Goal: Task Accomplishment & Management: Manage account settings

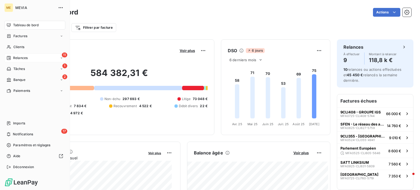
click at [14, 58] on span "Relances" at bounding box center [20, 57] width 14 height 5
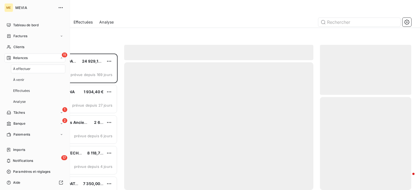
scroll to position [132, 87]
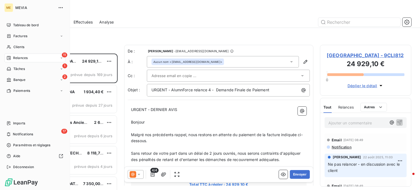
click at [27, 58] on span "Relances" at bounding box center [20, 57] width 14 height 5
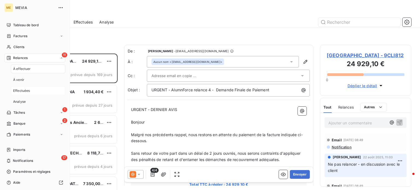
click at [34, 92] on div "Effectuées" at bounding box center [38, 90] width 54 height 9
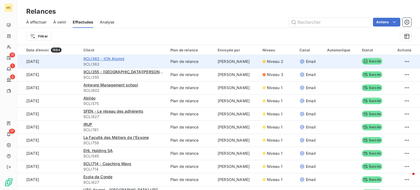
click at [116, 60] on span "9CLI362 - ICN Alumni" at bounding box center [103, 58] width 41 height 5
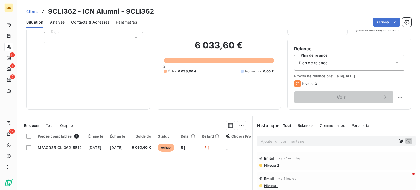
scroll to position [40, 0]
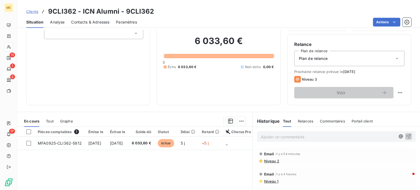
click at [342, 57] on div "Plan de relance" at bounding box center [349, 58] width 110 height 15
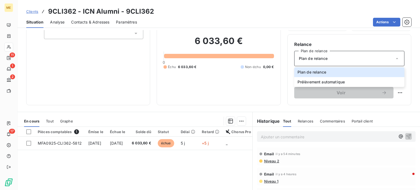
click at [280, 81] on div "Informations client Propriétés Client Tags Encours client 6 033,60 € 0 Échu 6 0…" at bounding box center [218, 49] width 402 height 112
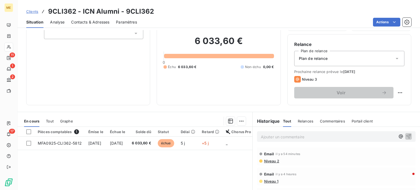
scroll to position [0, 0]
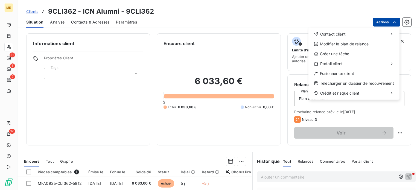
click at [386, 18] on html "ME 11 1 2 17 Clients 9CLI362 - ICN Alumni - 9CLI362 Situation Analyse Contacts …" at bounding box center [210, 95] width 420 height 190
click at [363, 43] on div "Modifier le plan de relance" at bounding box center [353, 44] width 87 height 9
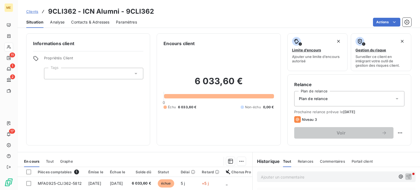
click at [281, 52] on html "ME 11 1 2 17 Clients 9CLI362 - ICN Alumni - 9CLI362 Situation Analyse Contacts …" at bounding box center [210, 95] width 420 height 190
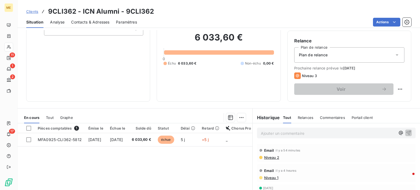
scroll to position [53, 0]
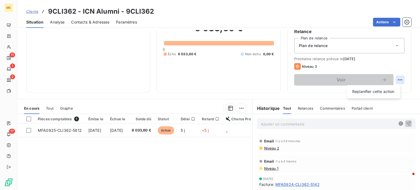
click at [394, 80] on html "ME 11 1 2 17 Clients 9CLI362 - ICN Alumni - 9CLI362 Situation Analyse Contacts …" at bounding box center [210, 95] width 420 height 190
click at [385, 93] on div "Replanifier cette action" at bounding box center [373, 91] width 49 height 9
select select "8"
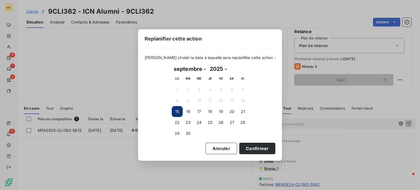
click at [297, 128] on div "Replanifier cette action [PERSON_NAME] choisir la date à laquelle sera replanif…" at bounding box center [210, 95] width 420 height 190
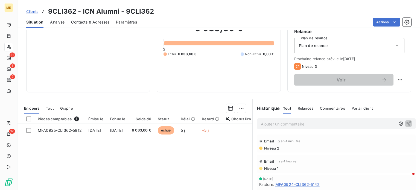
scroll to position [0, 0]
click at [284, 123] on p "Ajouter un commentaire ﻿" at bounding box center [328, 124] width 134 height 7
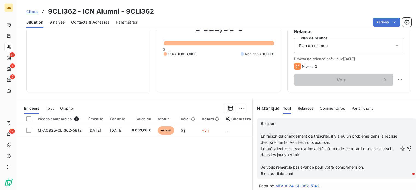
scroll to position [45, 0]
drag, startPoint x: 308, startPoint y: 124, endPoint x: 258, endPoint y: 122, distance: 50.3
click at [261, 122] on span "Bonjour," at bounding box center [268, 123] width 14 height 5
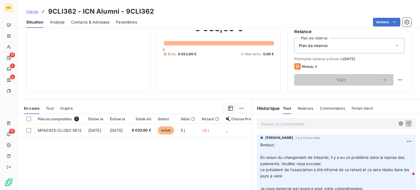
scroll to position [0, 0]
click at [401, 139] on html "ME 11 1 2 17 Clients 9CLI362 - ICN Alumni - 9CLI362 Situation Analyse Contacts …" at bounding box center [210, 95] width 420 height 190
click at [386, 156] on div "Editer" at bounding box center [387, 153] width 31 height 9
click at [260, 146] on span "Bonjour," at bounding box center [267, 145] width 14 height 5
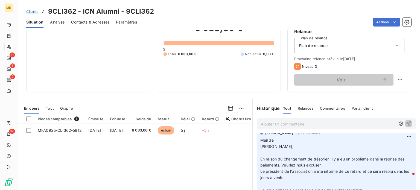
scroll to position [5, 0]
click at [396, 135] on html "ME 11 1 2 17 Clients 9CLI362 - ICN Alumni - 9CLI362 Situation Analyse Contacts …" at bounding box center [210, 95] width 420 height 190
click at [385, 148] on div "Editer" at bounding box center [387, 148] width 31 height 9
click at [260, 145] on span "[PERSON_NAME], En raison du changement de trésorier, il y a eu un problème dans…" at bounding box center [332, 171] width 145 height 55
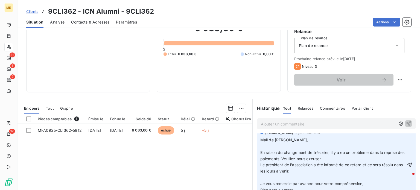
click at [303, 140] on span "Mail de [PERSON_NAME], En raison du changement de trésorier, il y a eu un probl…" at bounding box center [332, 164] width 145 height 55
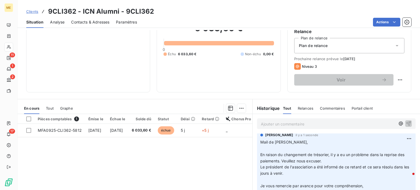
click at [235, 159] on div "Pièces comptables 1 Émise le Échue le Solde dû Statut Délai Retard Chorus Pro T…" at bounding box center [134, 166] width 235 height 105
